Goal: Task Accomplishment & Management: Manage account settings

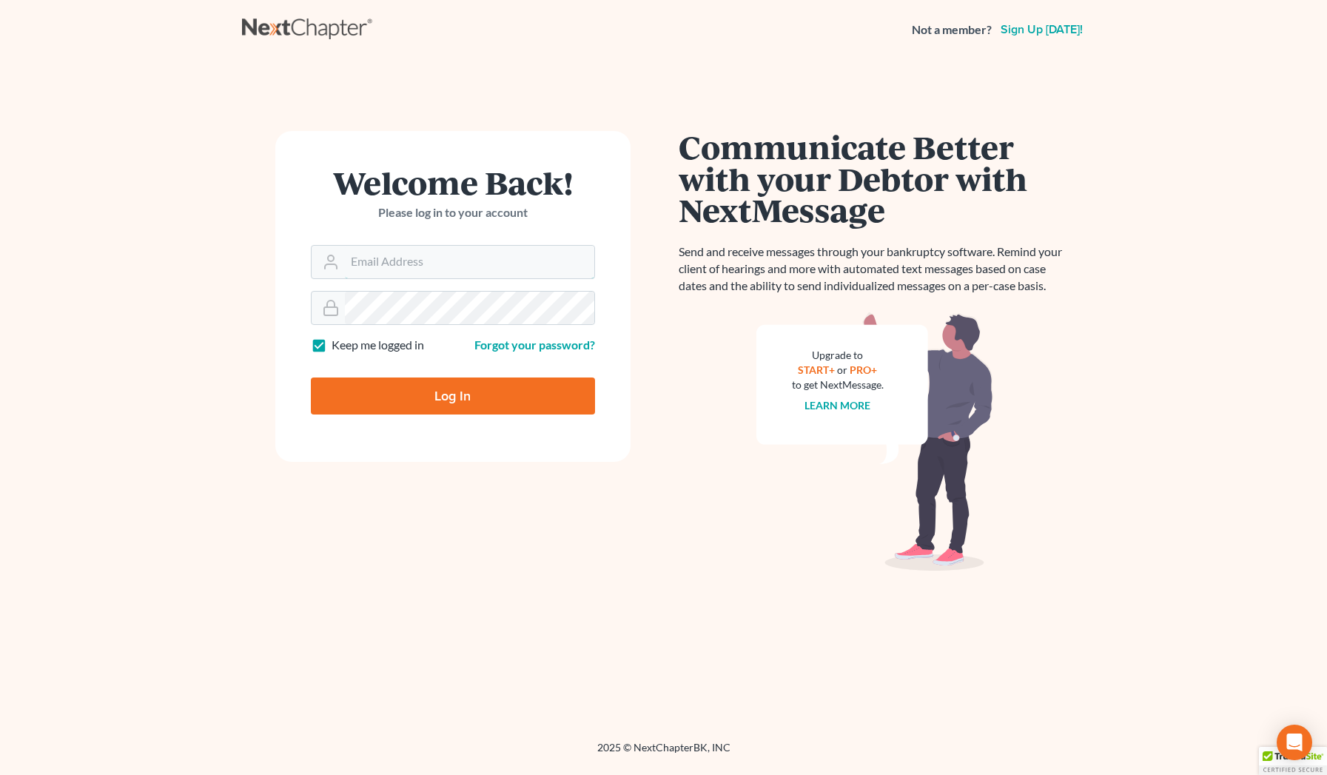
type input "jdelaurentos@wernicklaw.com"
click at [437, 279] on form "Welcome Back! Please log in to your account Email Address jdelaurentos@wernickl…" at bounding box center [452, 296] width 355 height 331
click at [432, 395] on input "Log In" at bounding box center [453, 395] width 284 height 37
type input "Thinking..."
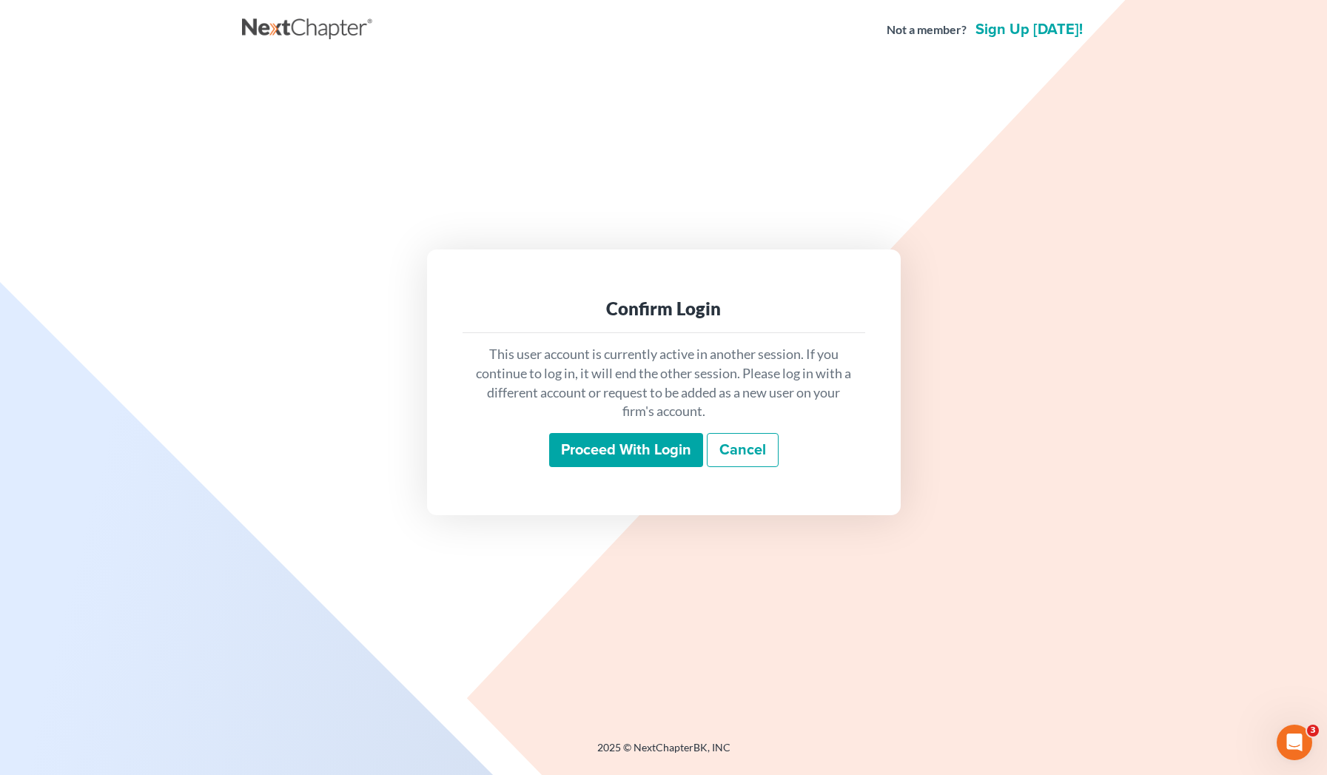
click at [755, 453] on link "Cancel" at bounding box center [743, 450] width 72 height 34
